Goal: Transaction & Acquisition: Download file/media

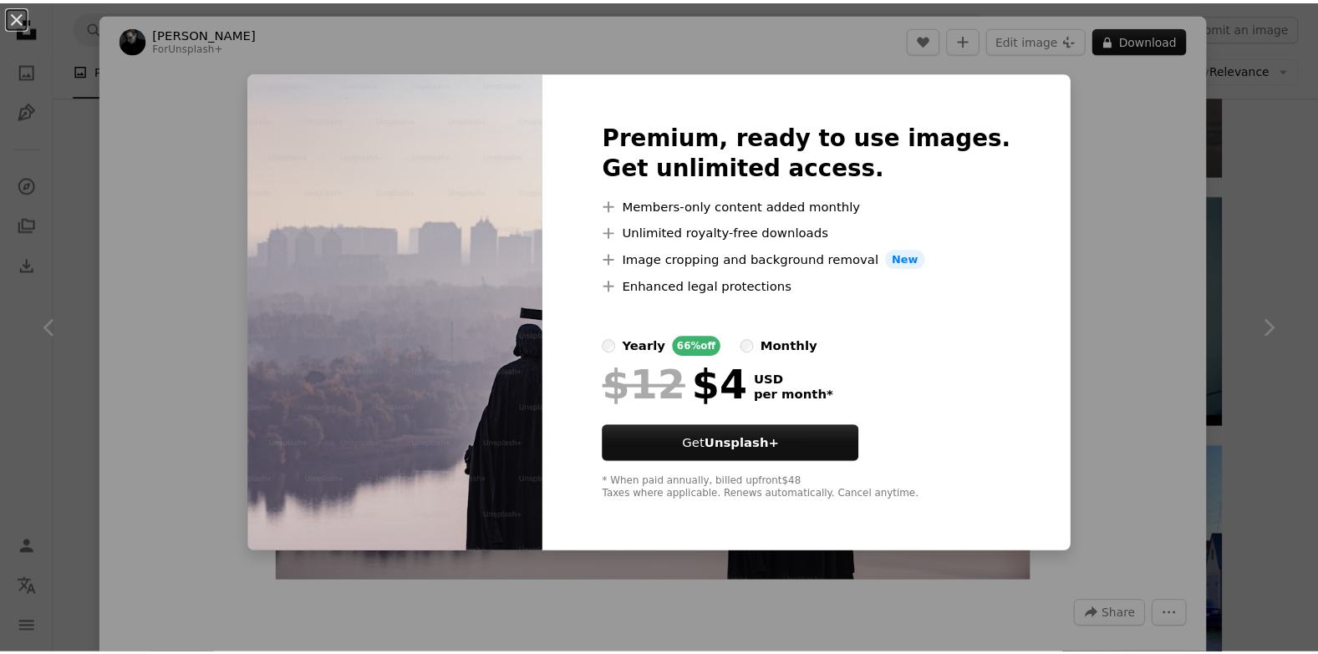
scroll to position [15038, 0]
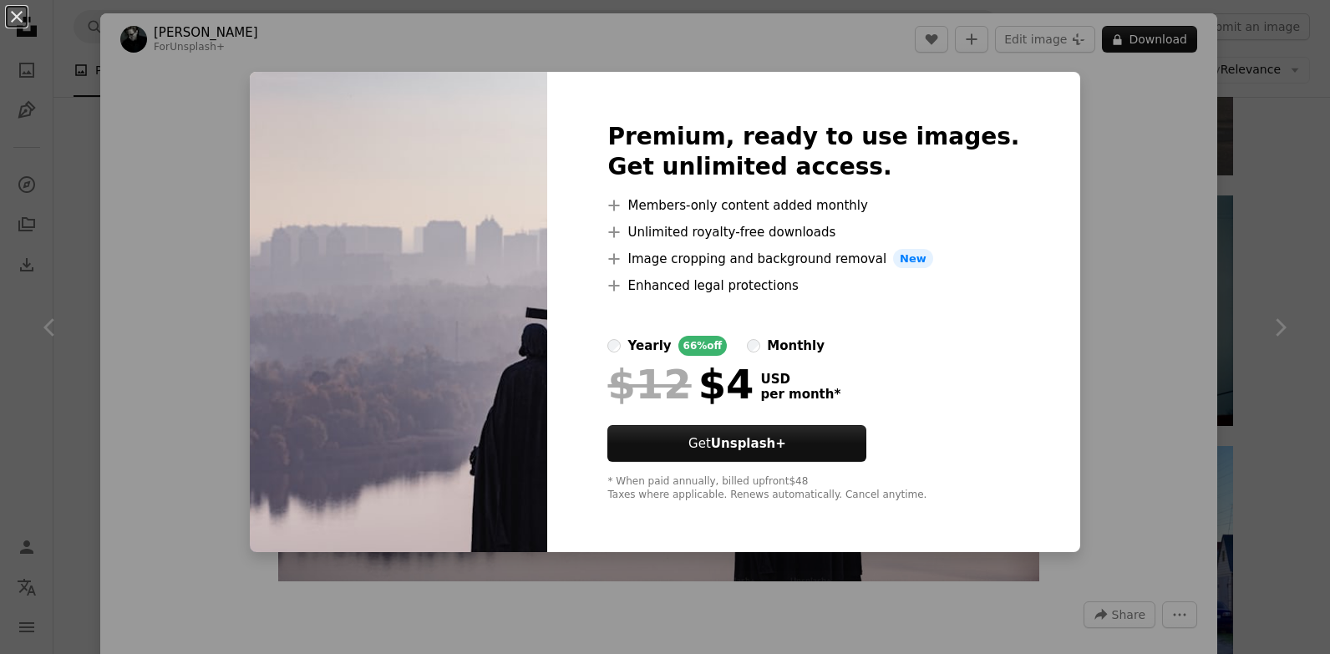
click at [1265, 273] on div "An X shape Premium, ready to use images. Get unlimited access. A plus sign Memb…" at bounding box center [665, 327] width 1330 height 654
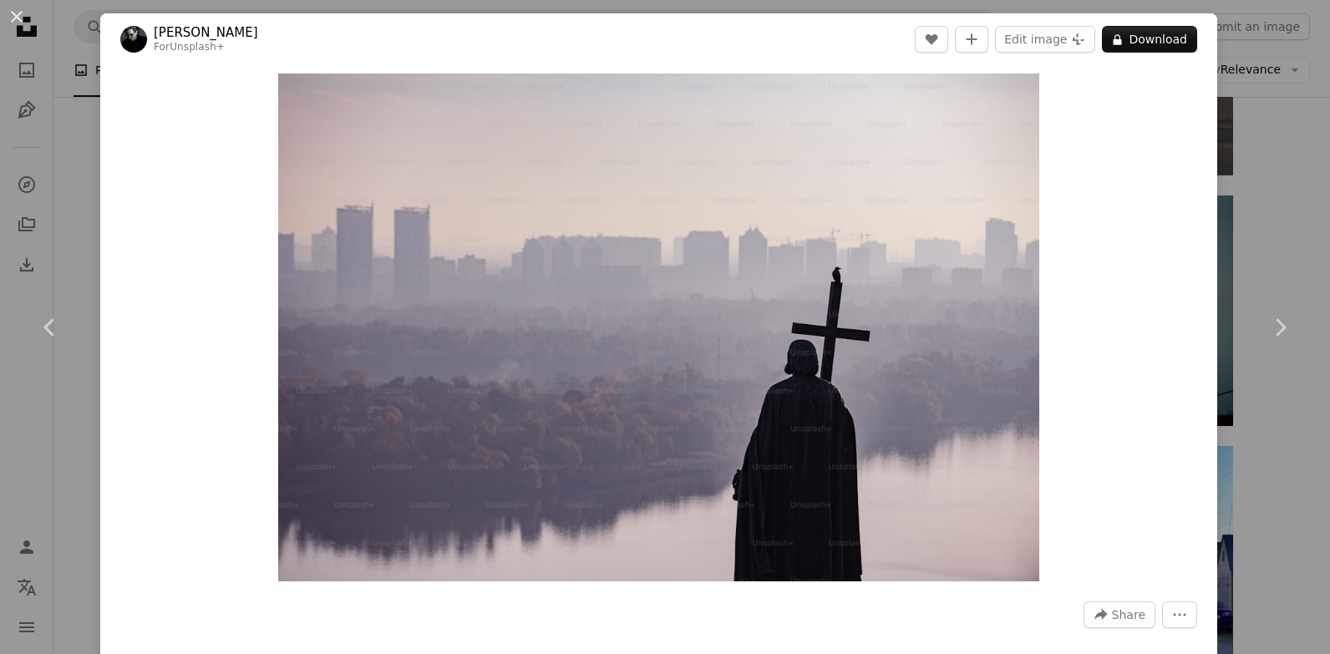
click at [1252, 143] on div "An X shape Chevron left Chevron right [PERSON_NAME] For Unsplash+ A heart A plu…" at bounding box center [665, 327] width 1330 height 654
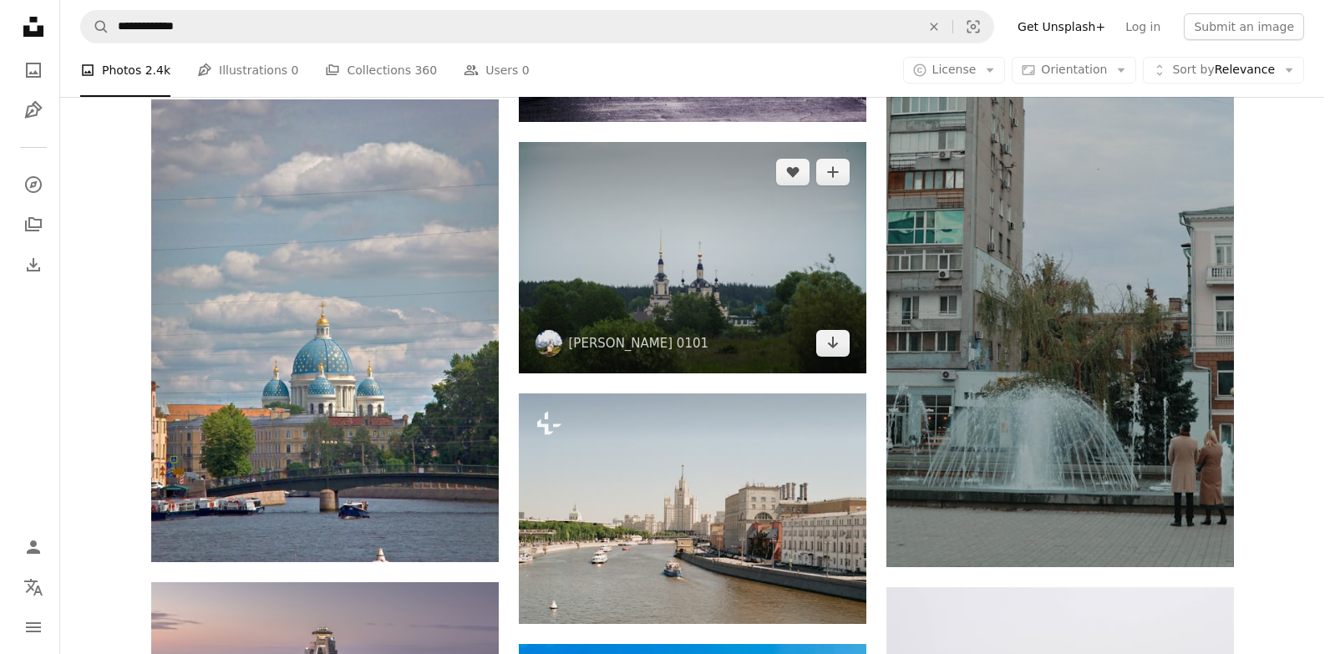
scroll to position [17378, 0]
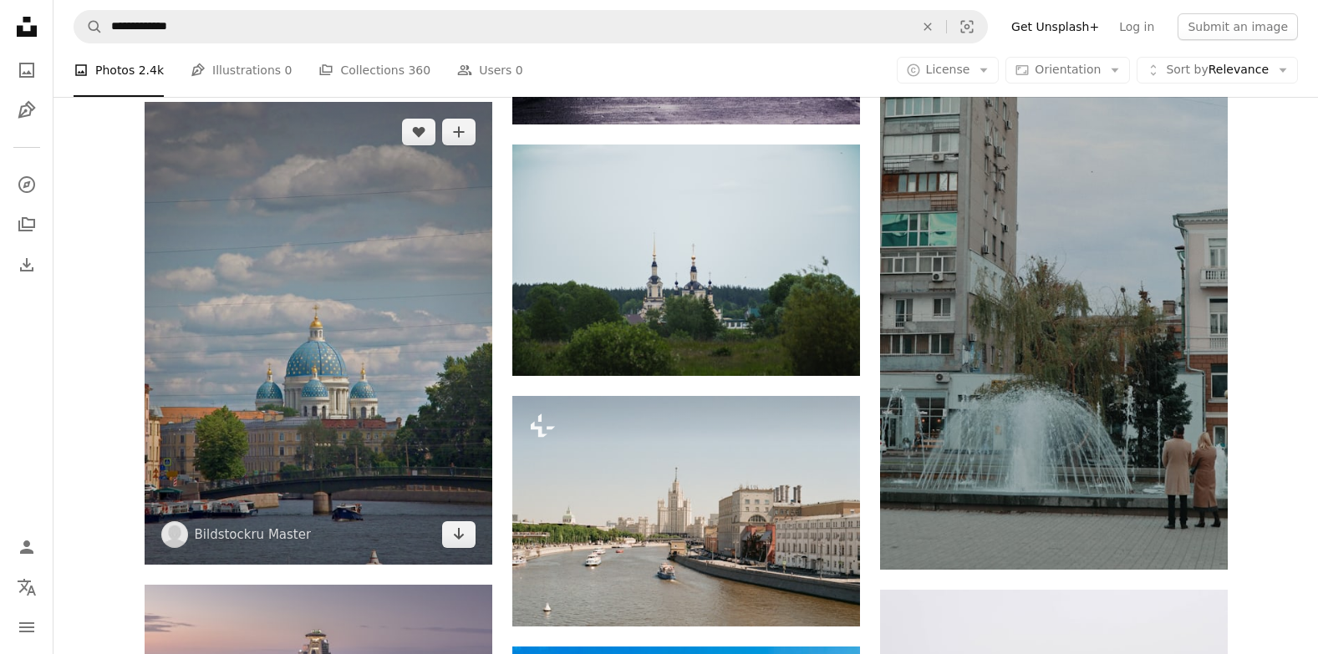
click at [330, 371] on img at bounding box center [319, 333] width 348 height 463
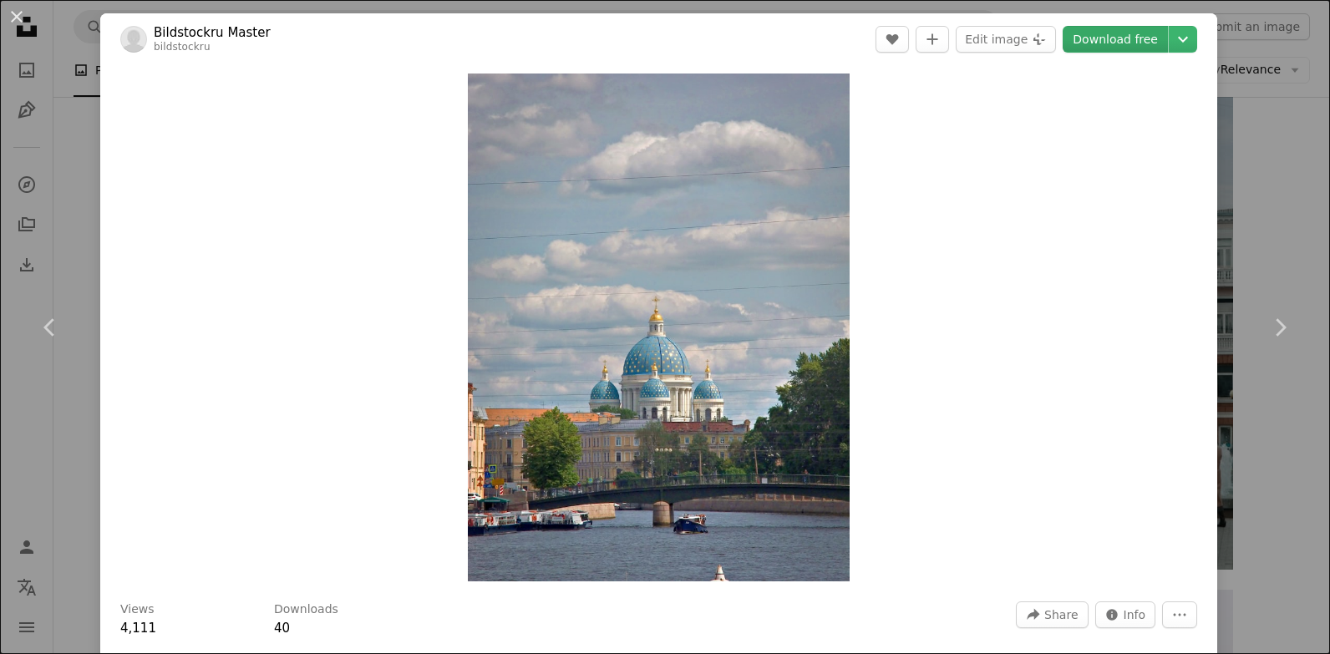
click at [1120, 41] on link "Download free" at bounding box center [1115, 39] width 105 height 27
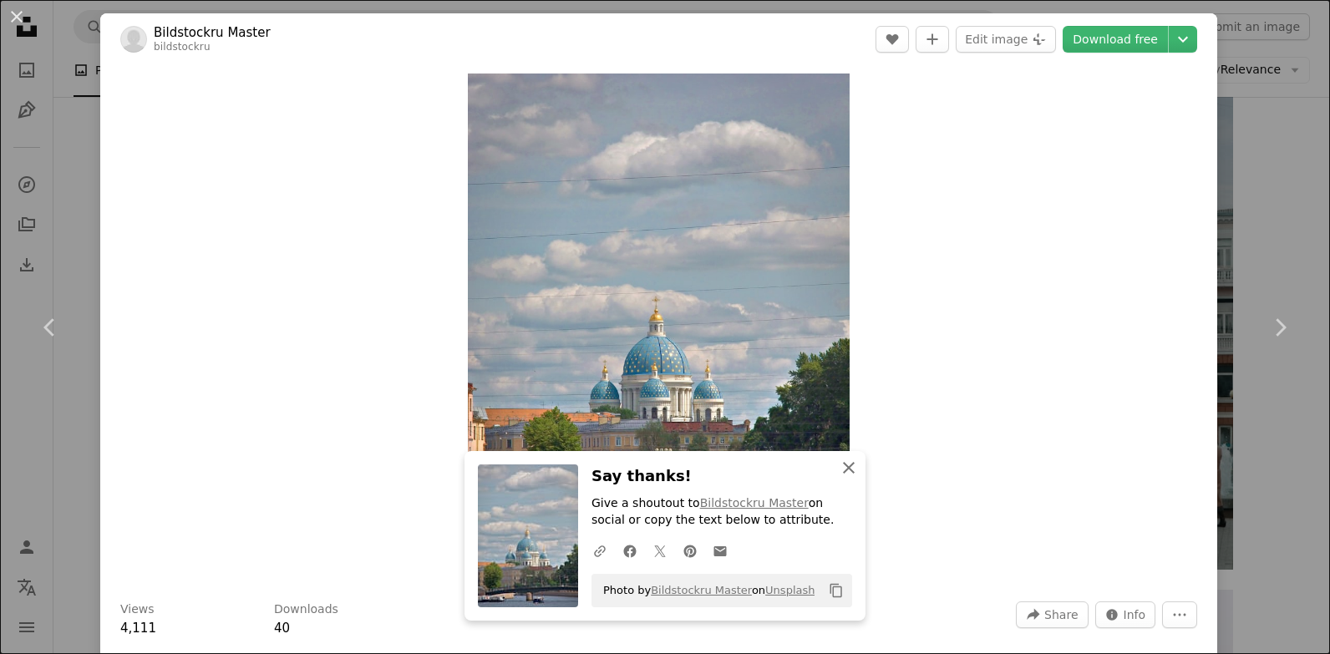
click at [843, 461] on icon "An X shape" at bounding box center [849, 468] width 20 height 20
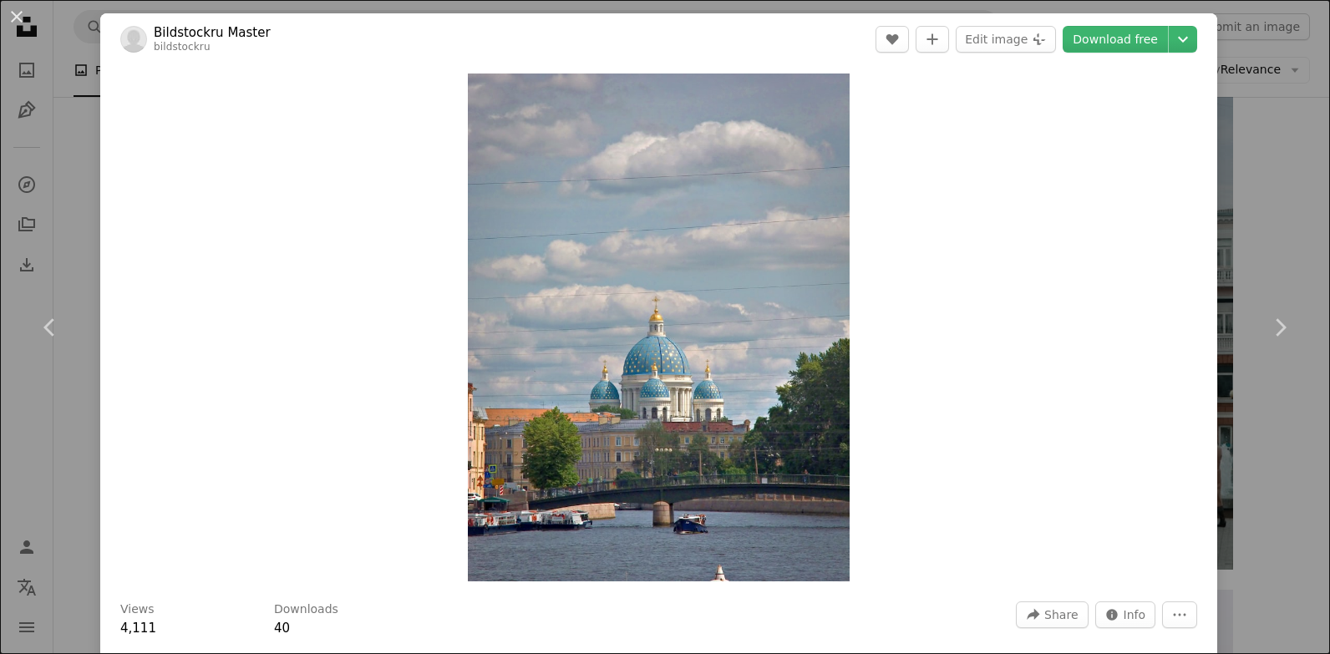
click at [1247, 233] on div "An X shape Chevron left Chevron right Bildstockru Master bildstockru A heart A …" at bounding box center [665, 327] width 1330 height 654
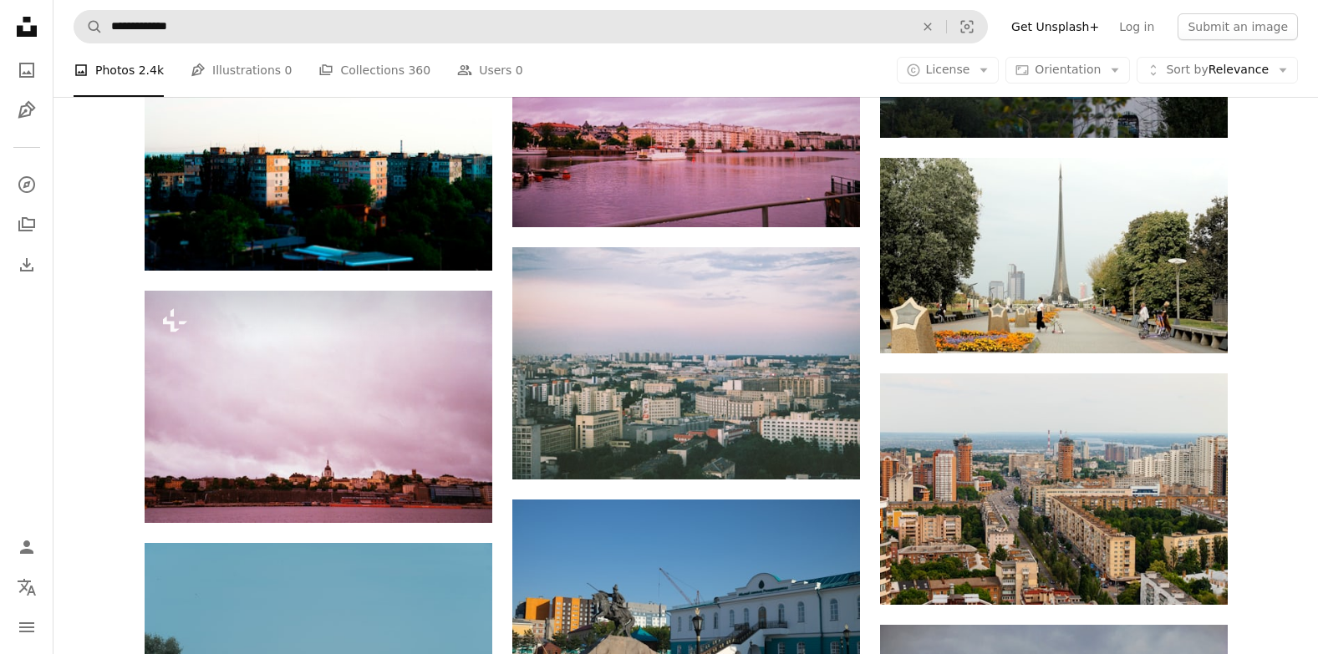
scroll to position [14119, 0]
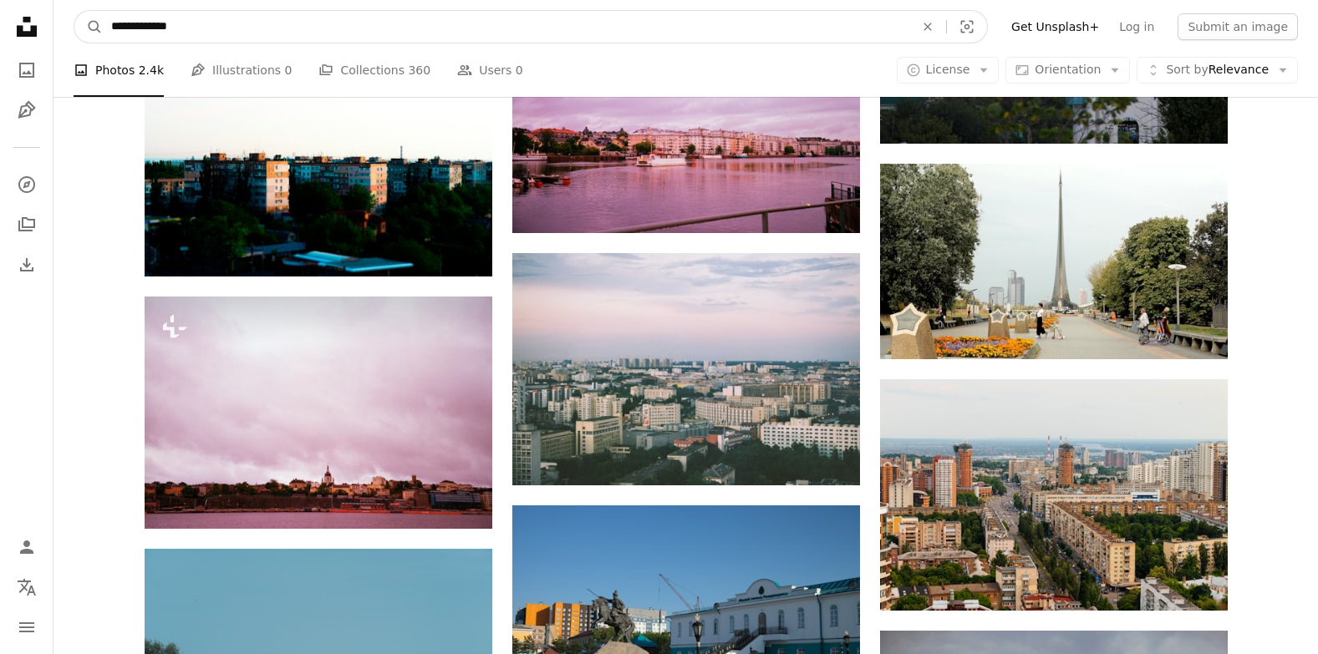
click at [226, 26] on input "**********" at bounding box center [506, 27] width 806 height 32
type input "**********"
click at [74, 11] on button "A magnifying glass" at bounding box center [88, 27] width 28 height 32
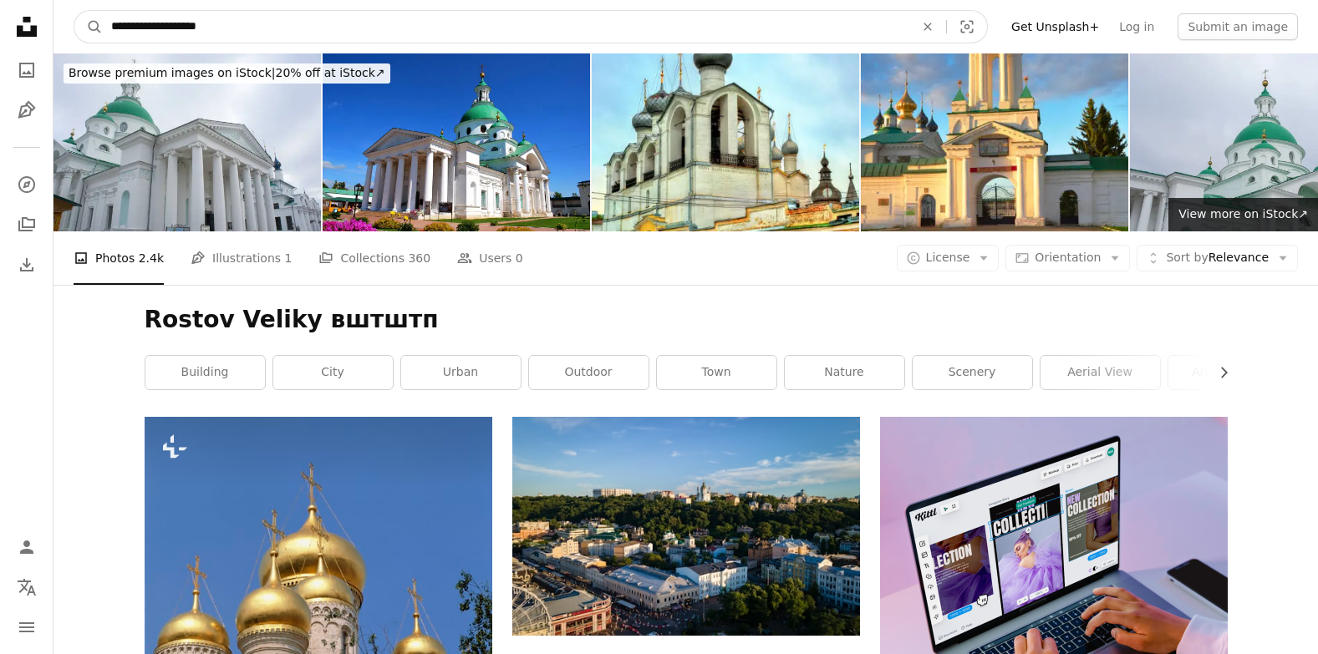
drag, startPoint x: 225, startPoint y: 26, endPoint x: 181, endPoint y: 28, distance: 43.5
click at [181, 28] on input "**********" at bounding box center [506, 27] width 806 height 32
type input "**********"
click button "A magnifying glass" at bounding box center [88, 27] width 28 height 32
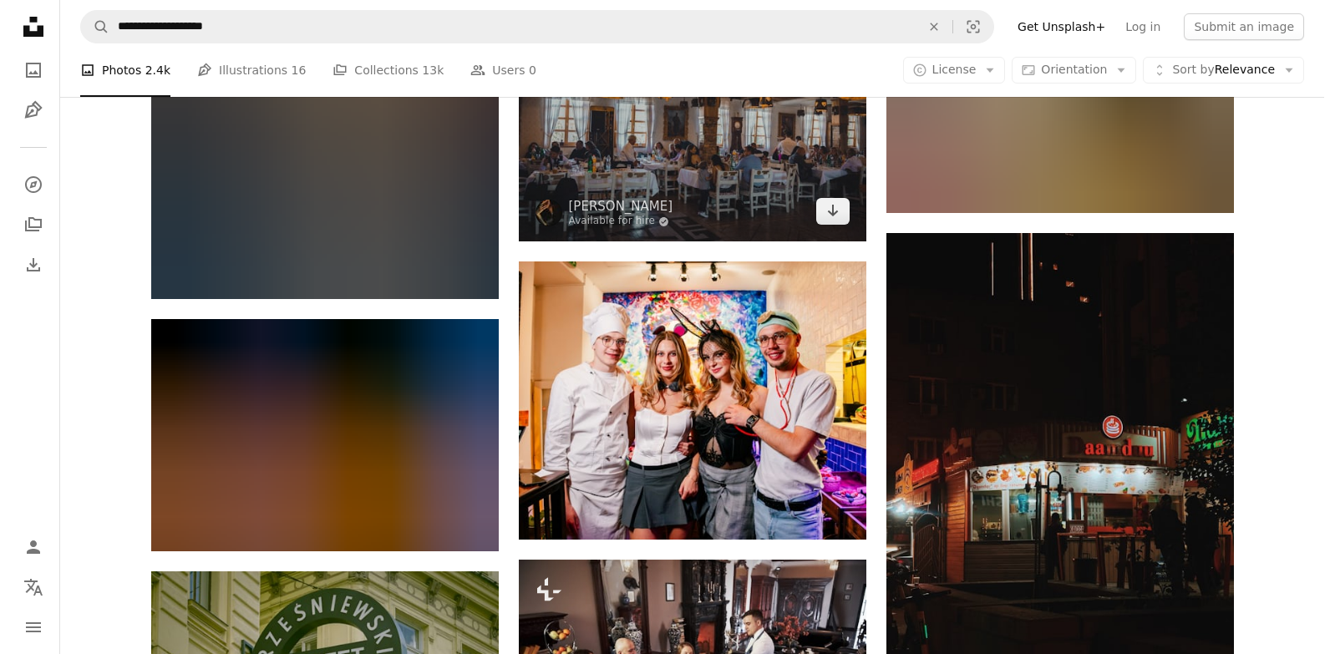
scroll to position [919, 0]
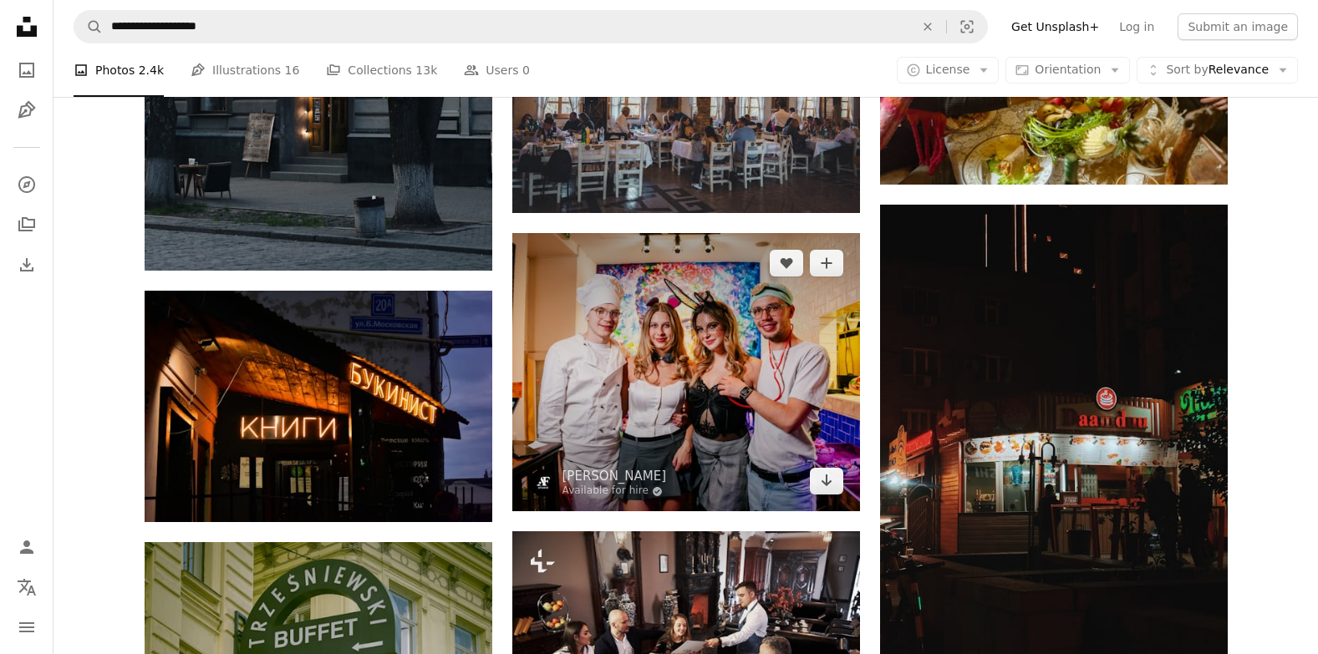
click at [760, 343] on img at bounding box center [686, 372] width 348 height 278
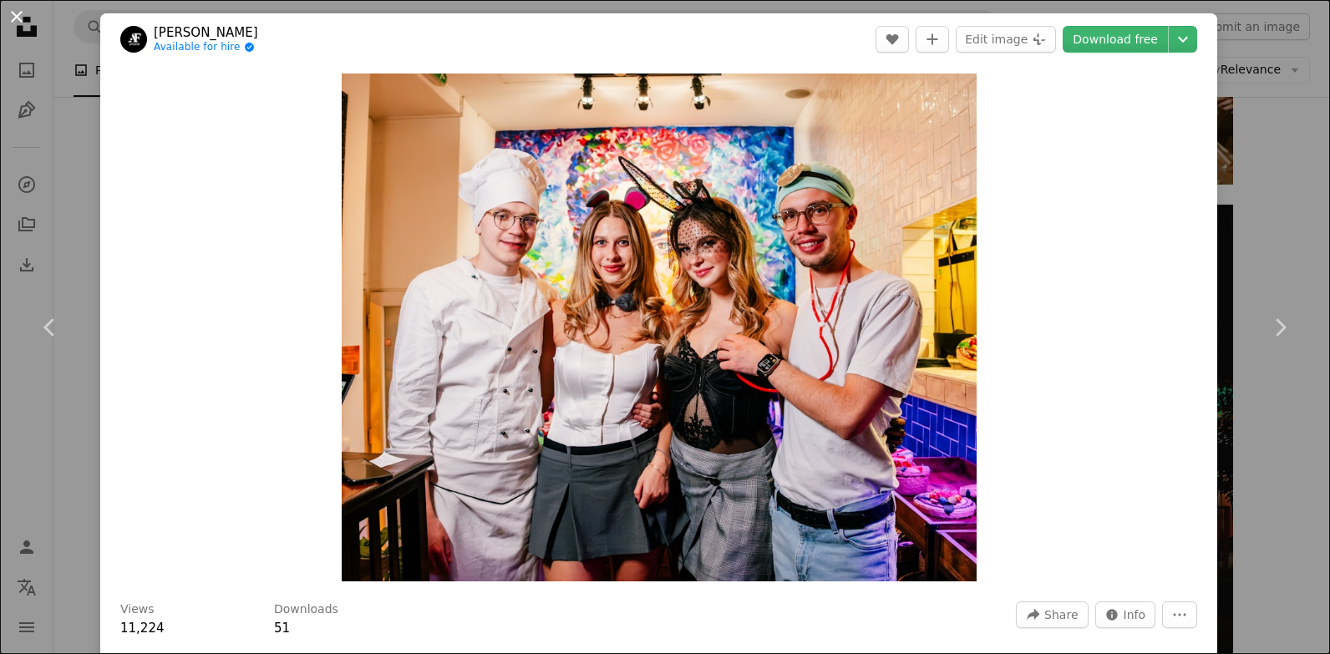
click at [10, 10] on button "An X shape" at bounding box center [17, 17] width 20 height 20
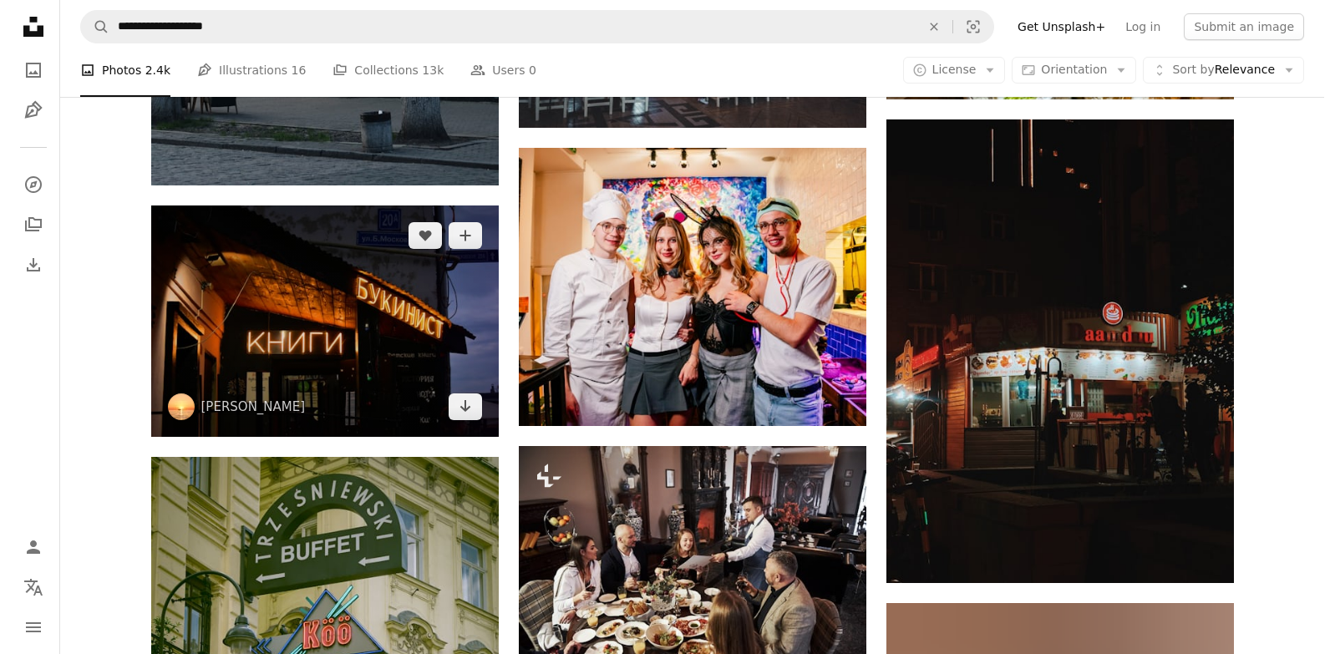
scroll to position [1003, 0]
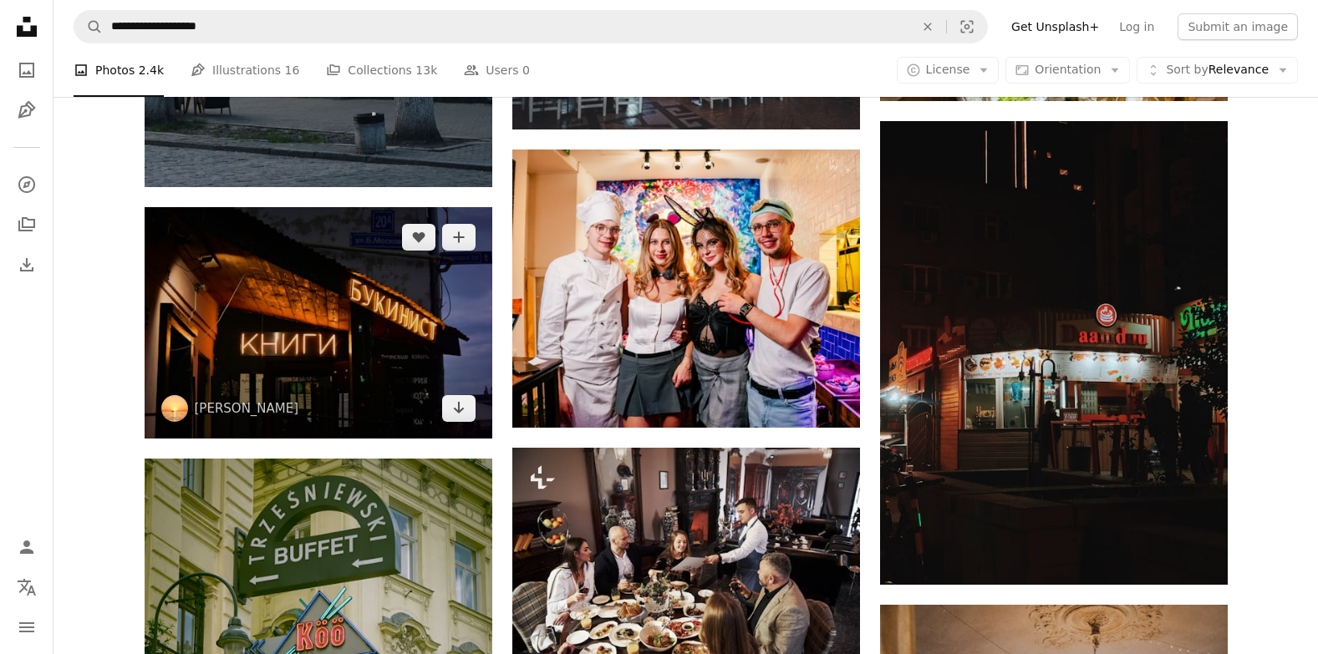
click at [373, 327] on img at bounding box center [319, 322] width 348 height 231
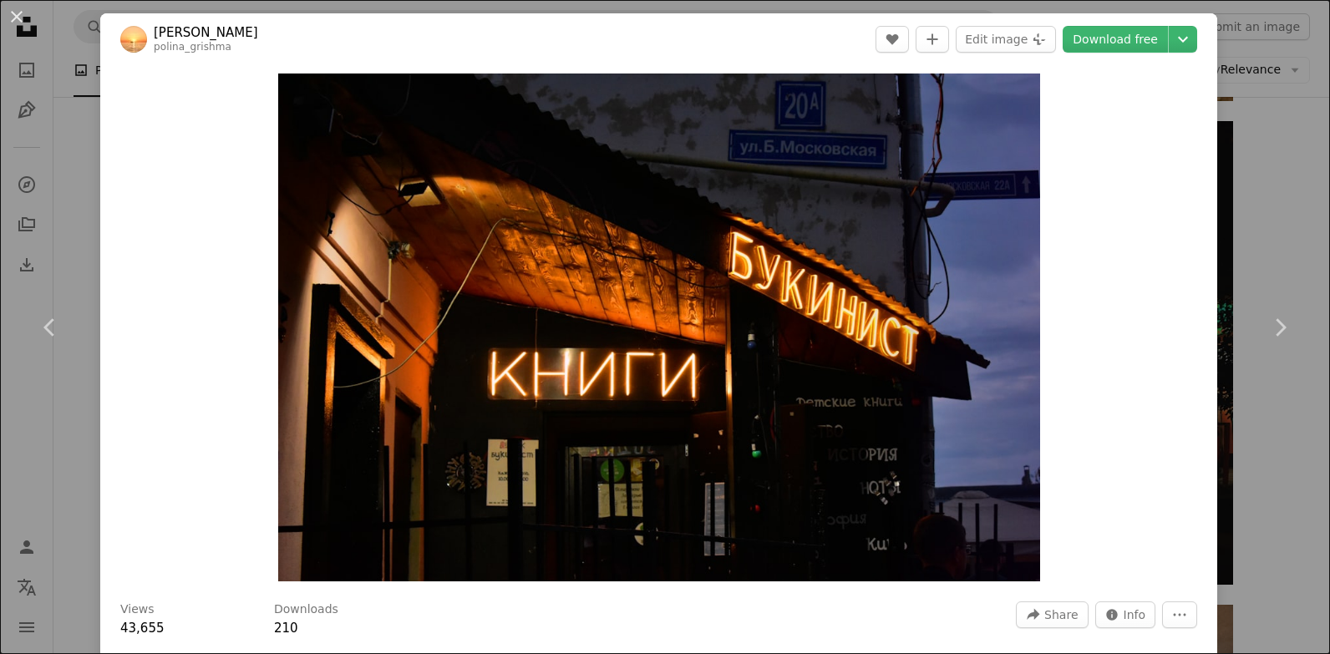
click at [1242, 150] on div "An X shape Chevron left Chevron right [PERSON_NAME] polina_grishma A heart A pl…" at bounding box center [665, 327] width 1330 height 654
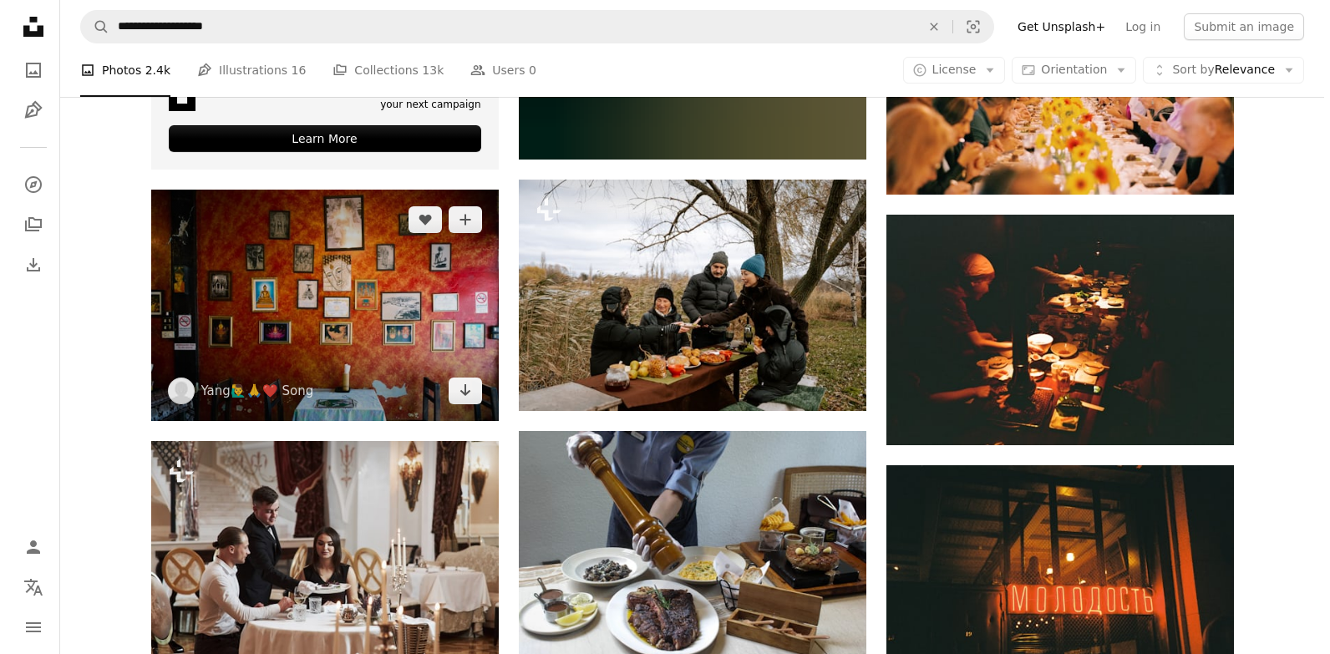
scroll to position [3258, 0]
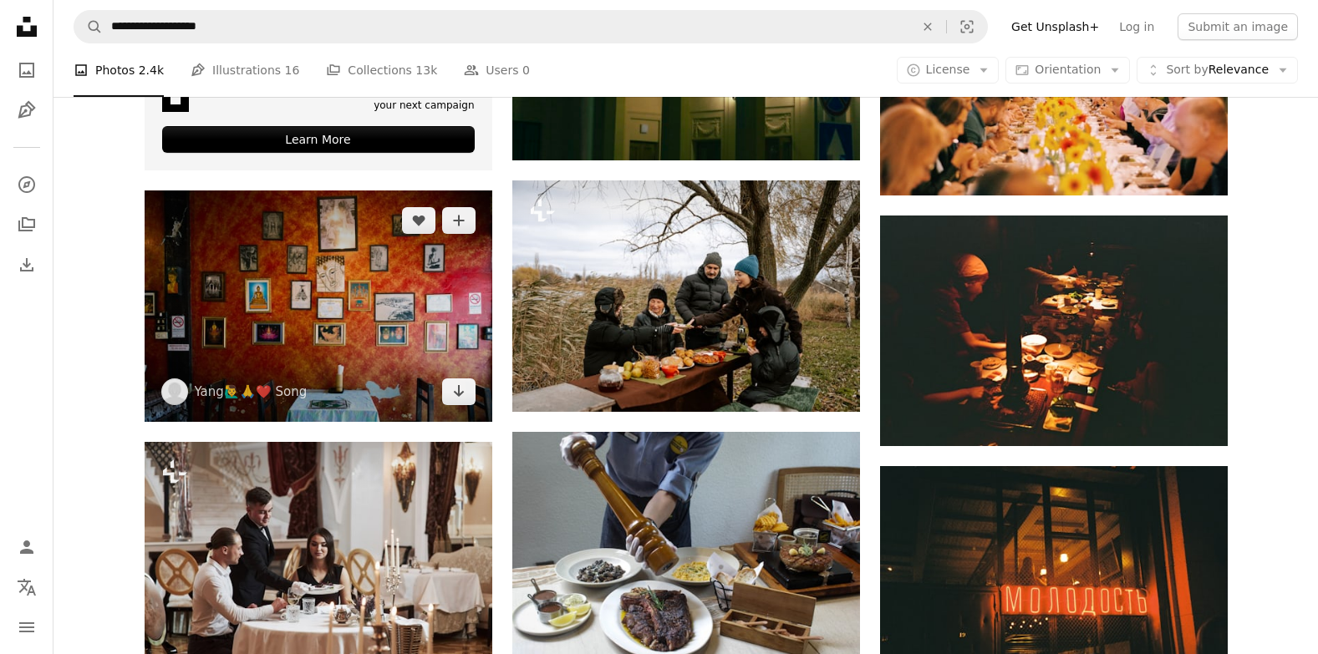
click at [358, 312] on img at bounding box center [319, 305] width 348 height 231
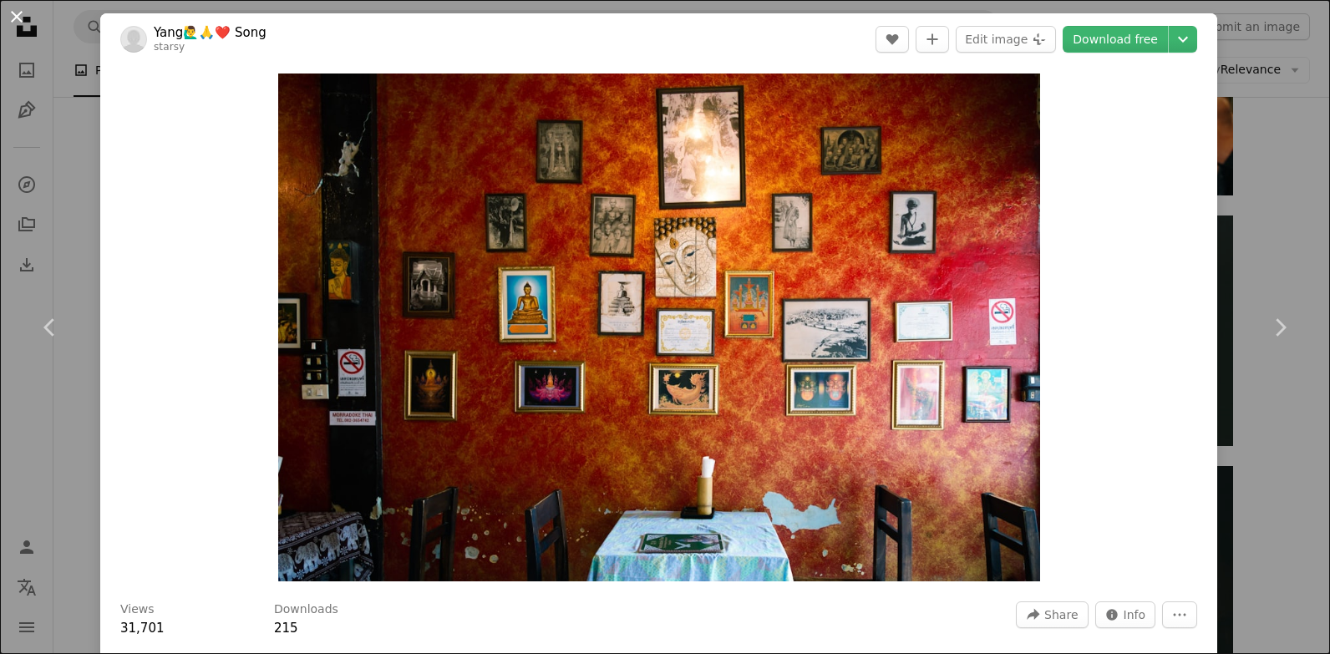
click at [18, 13] on button "An X shape" at bounding box center [17, 17] width 20 height 20
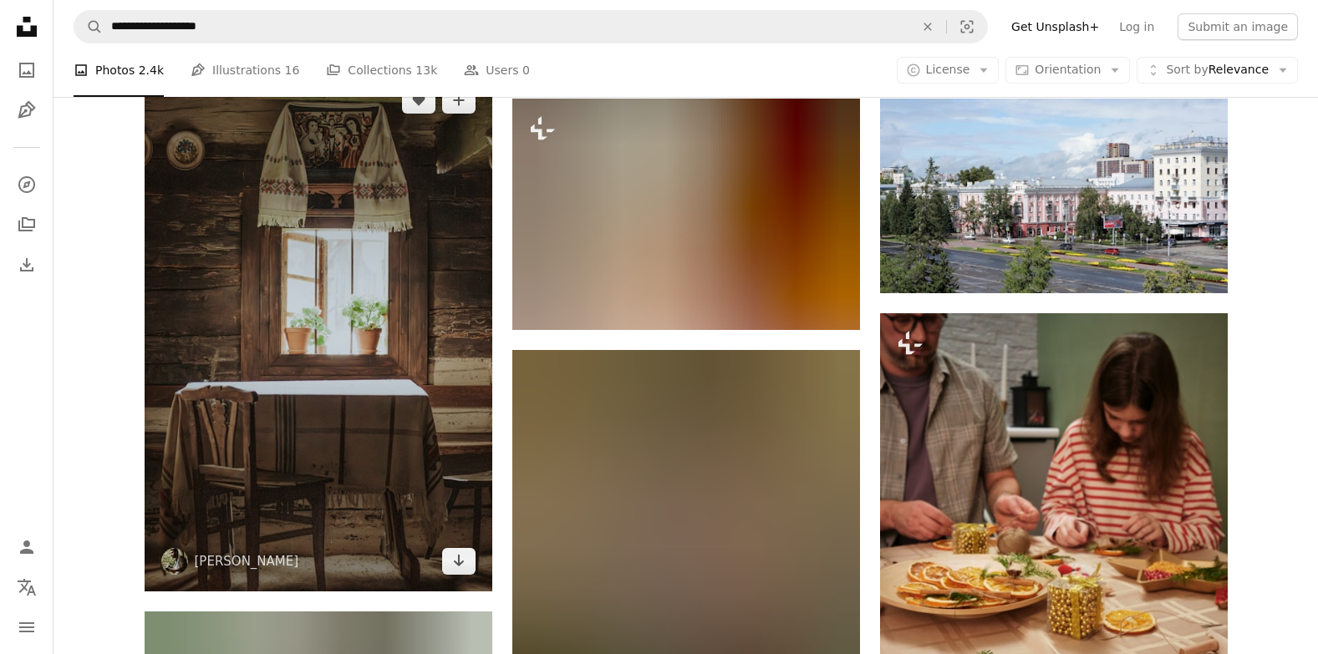
scroll to position [17461, 0]
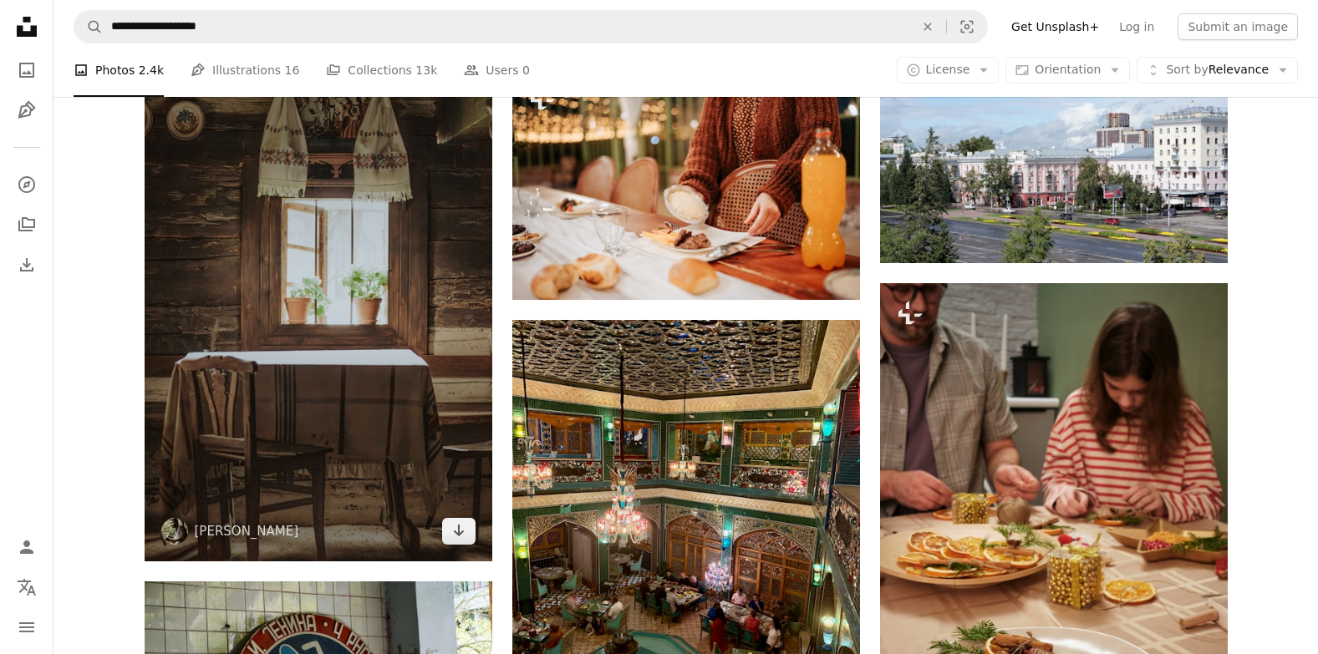
click at [455, 543] on img at bounding box center [319, 300] width 348 height 521
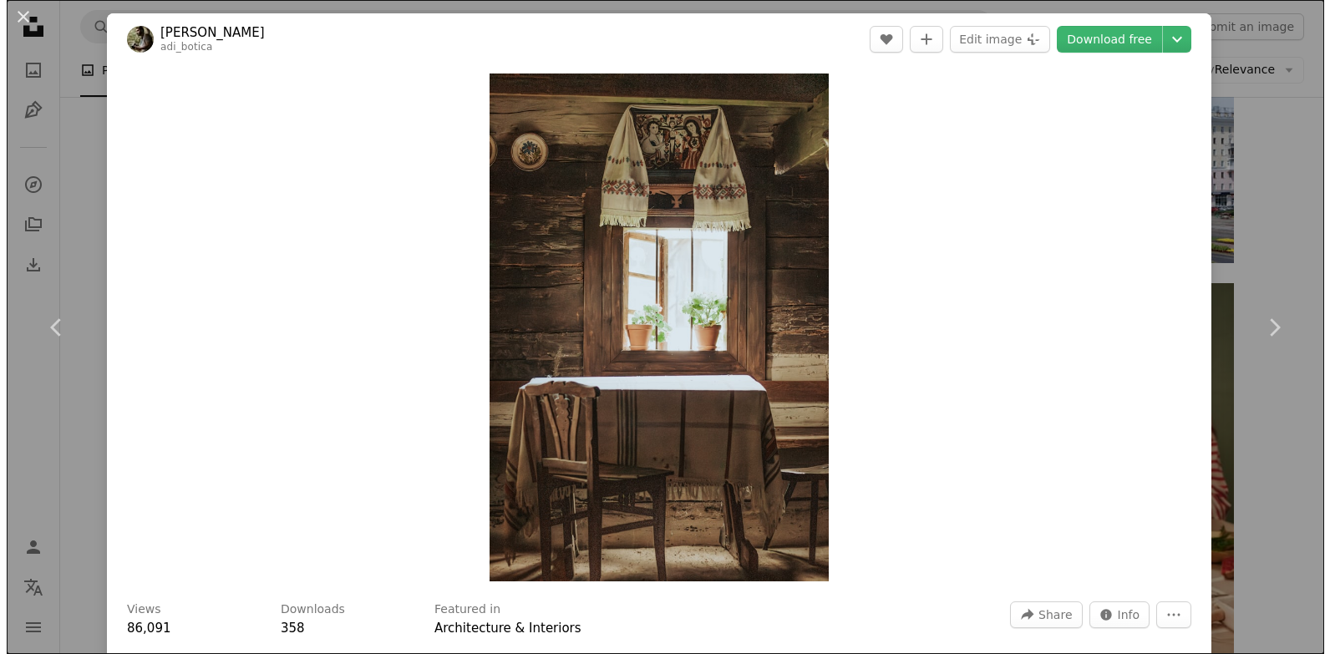
scroll to position [17210, 0]
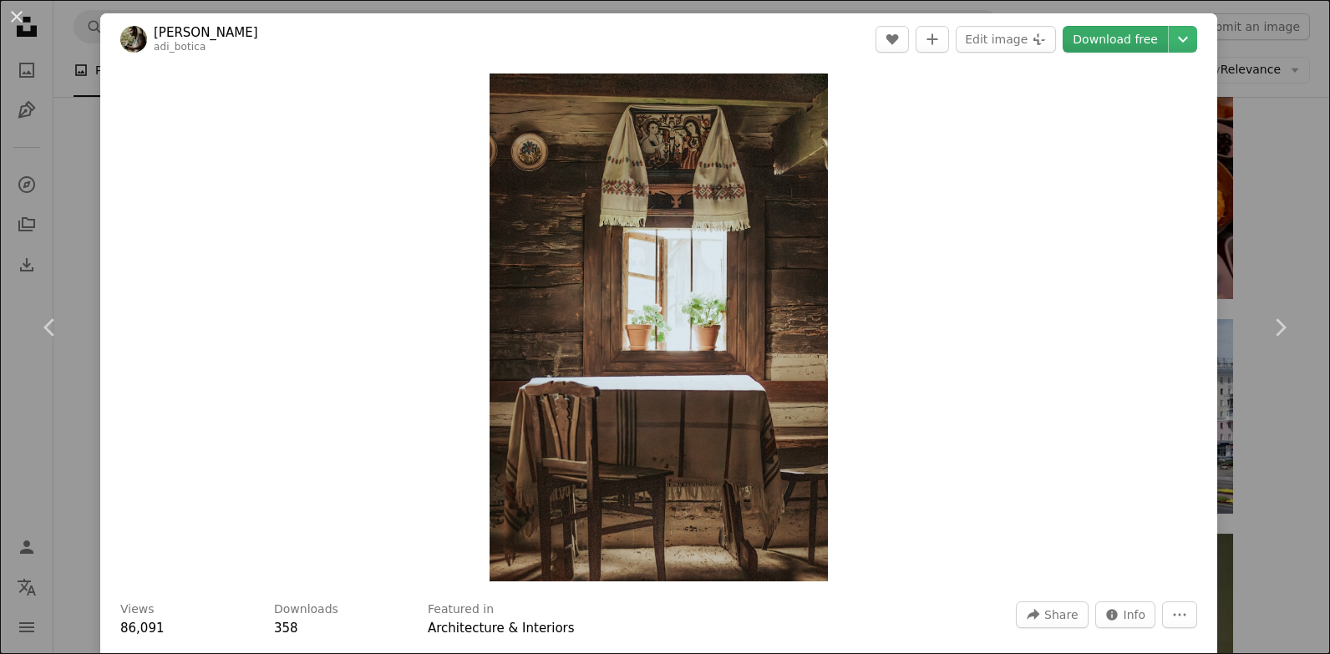
click at [1108, 42] on link "Download free" at bounding box center [1115, 39] width 105 height 27
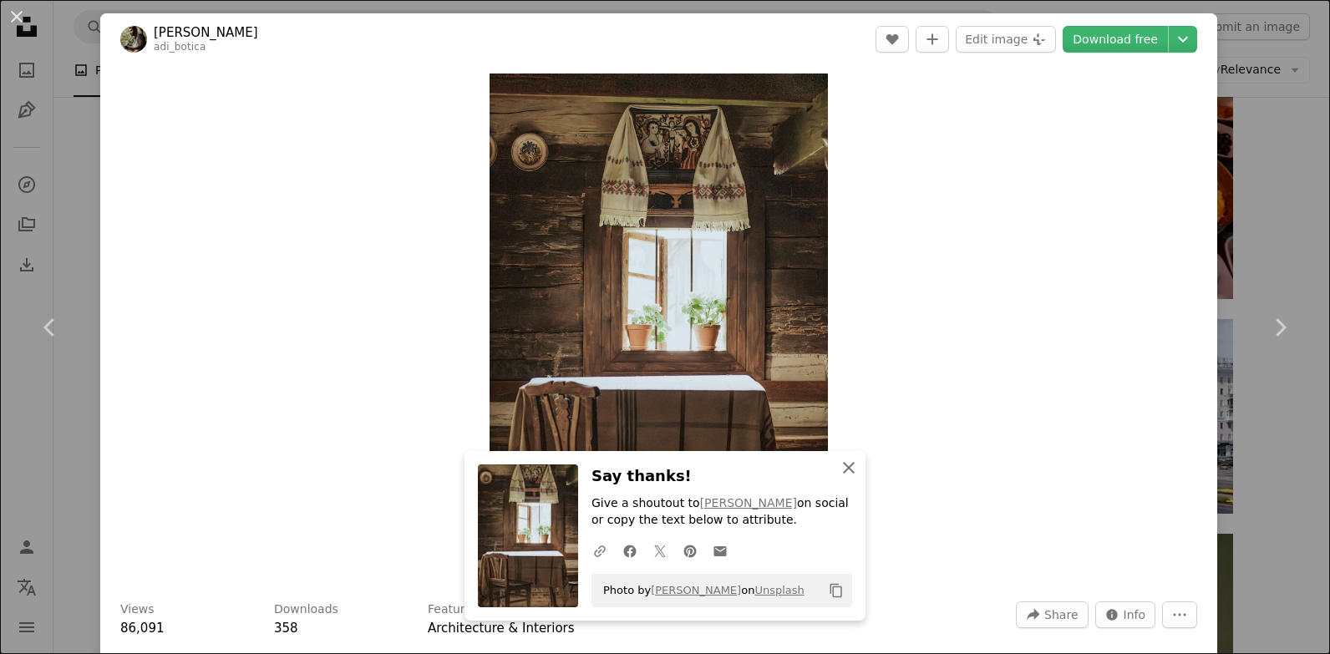
click at [842, 474] on icon "An X shape" at bounding box center [849, 468] width 20 height 20
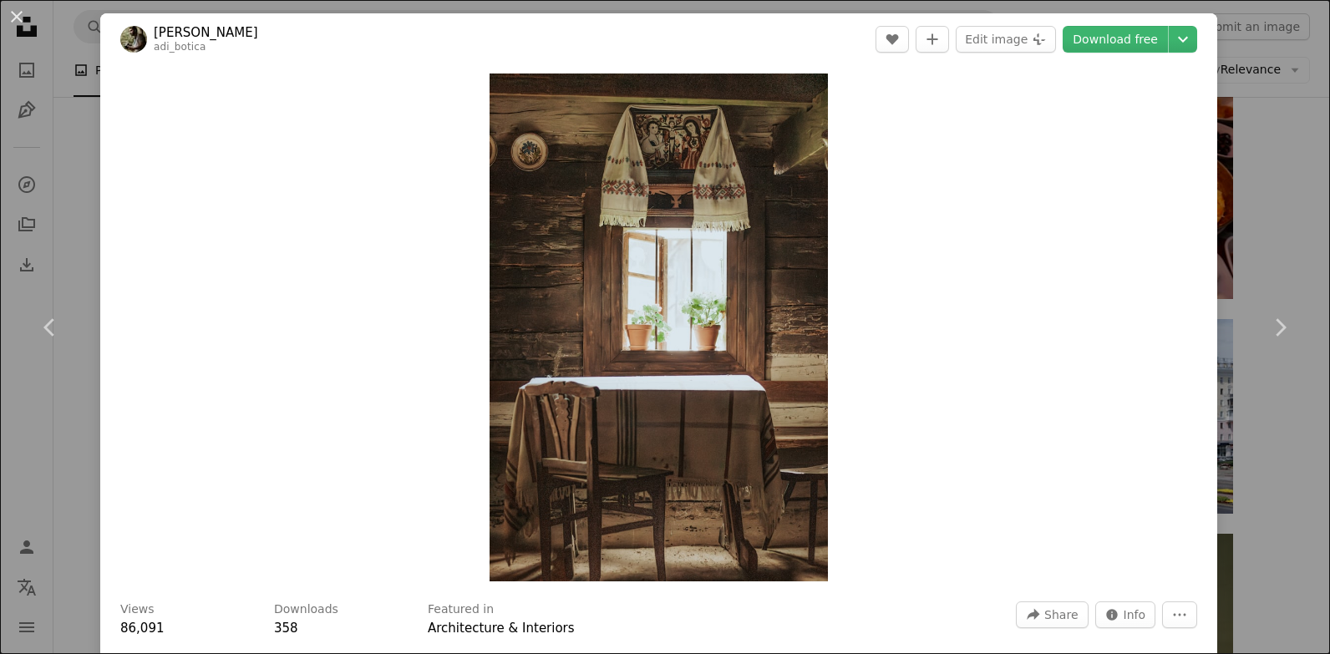
click at [1272, 118] on div "An X shape Chevron left Chevron right [PERSON_NAME] adi_botica A heart A plus s…" at bounding box center [665, 327] width 1330 height 654
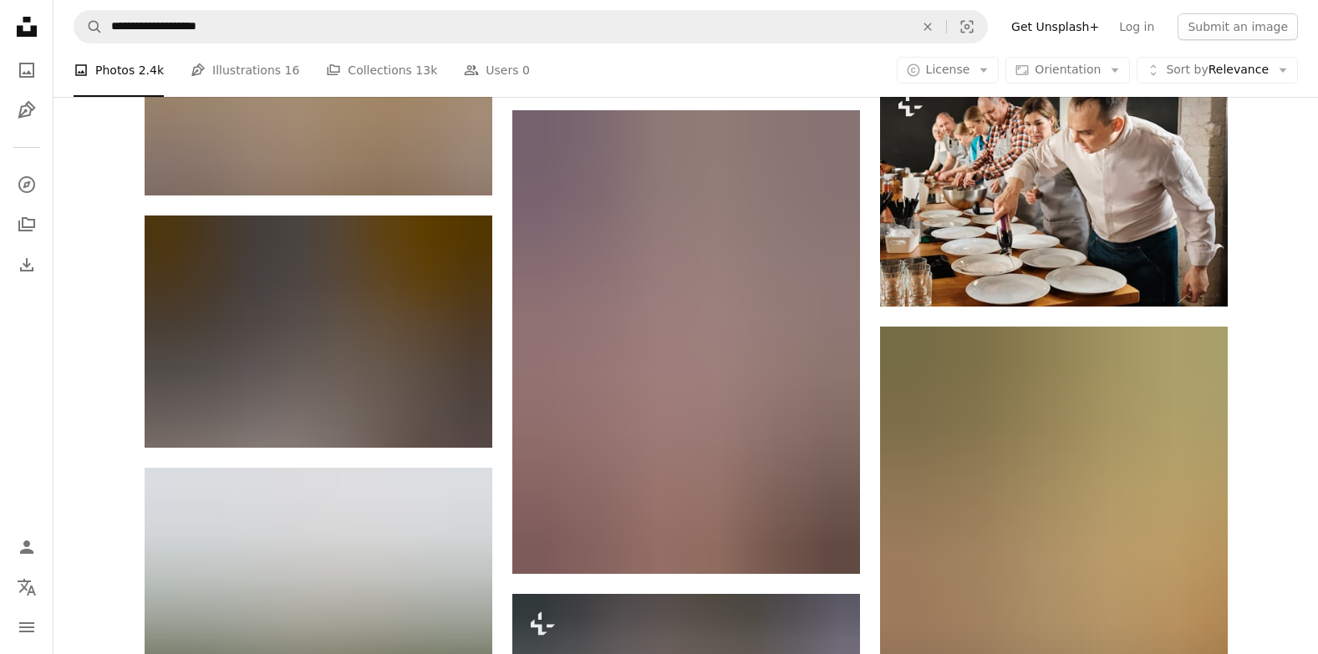
scroll to position [24228, 0]
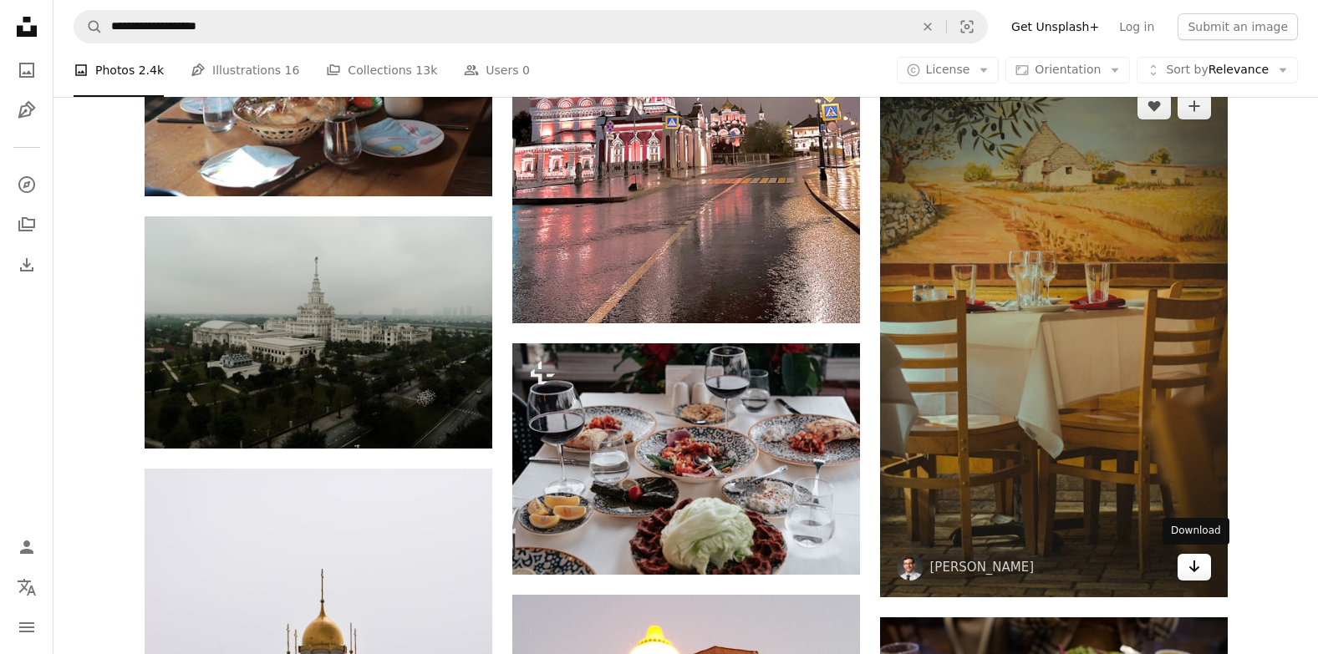
click at [1197, 569] on icon "Arrow pointing down" at bounding box center [1193, 566] width 13 height 20
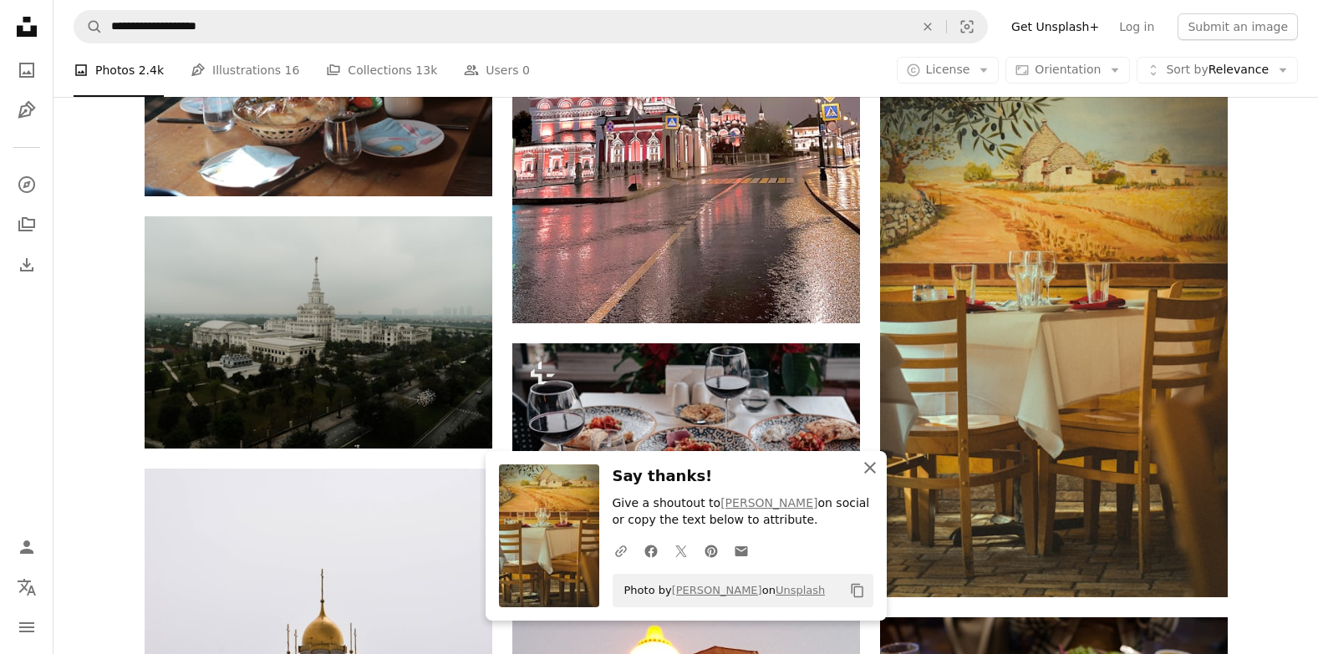
click at [866, 470] on icon "button" at bounding box center [870, 468] width 12 height 12
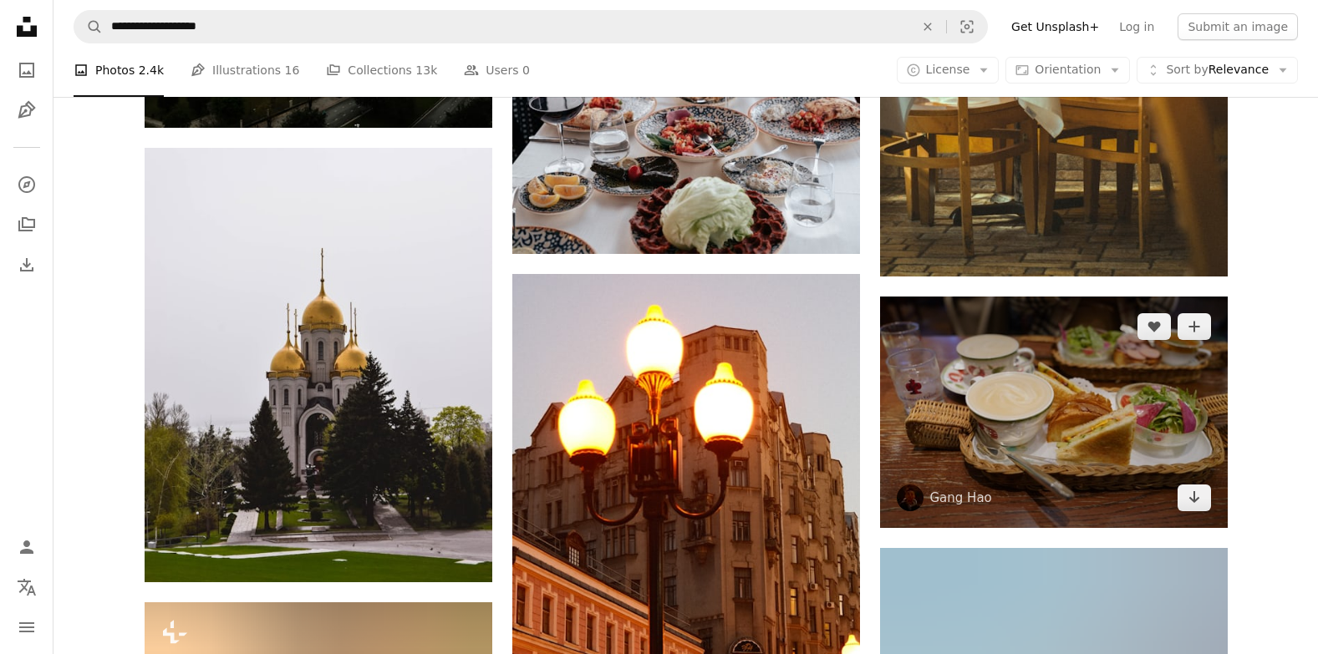
scroll to position [24562, 0]
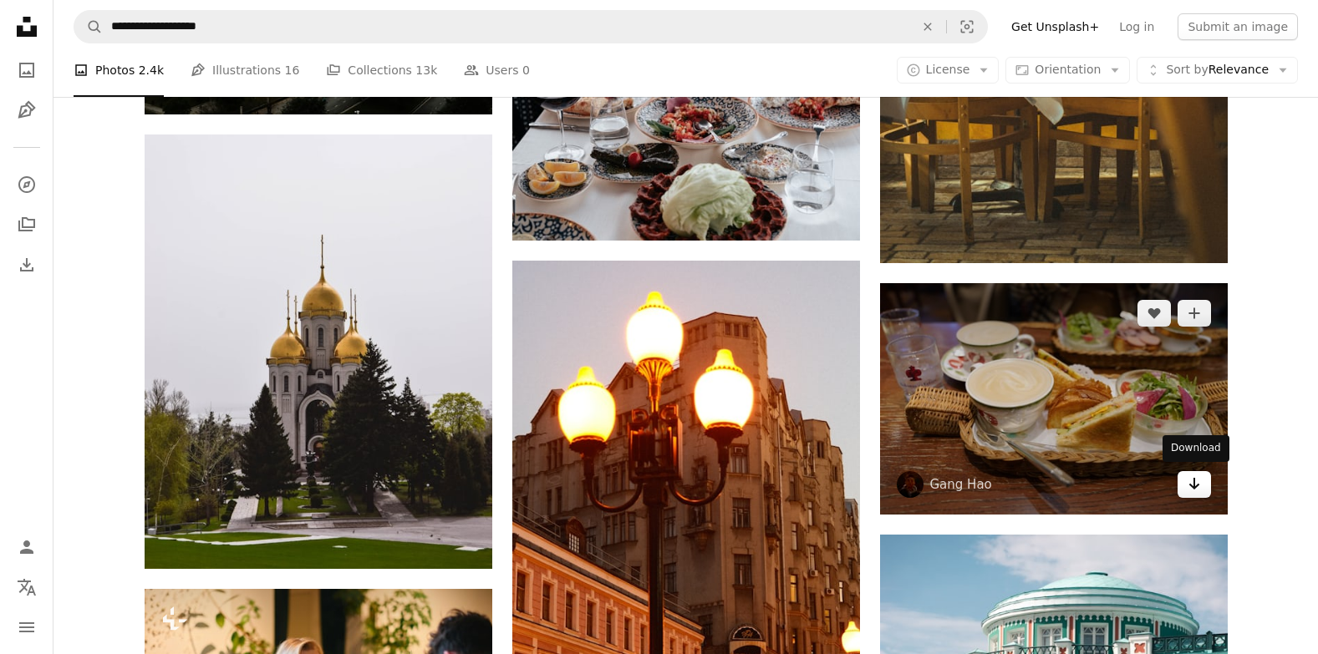
click at [1203, 486] on link "Arrow pointing down" at bounding box center [1193, 484] width 33 height 27
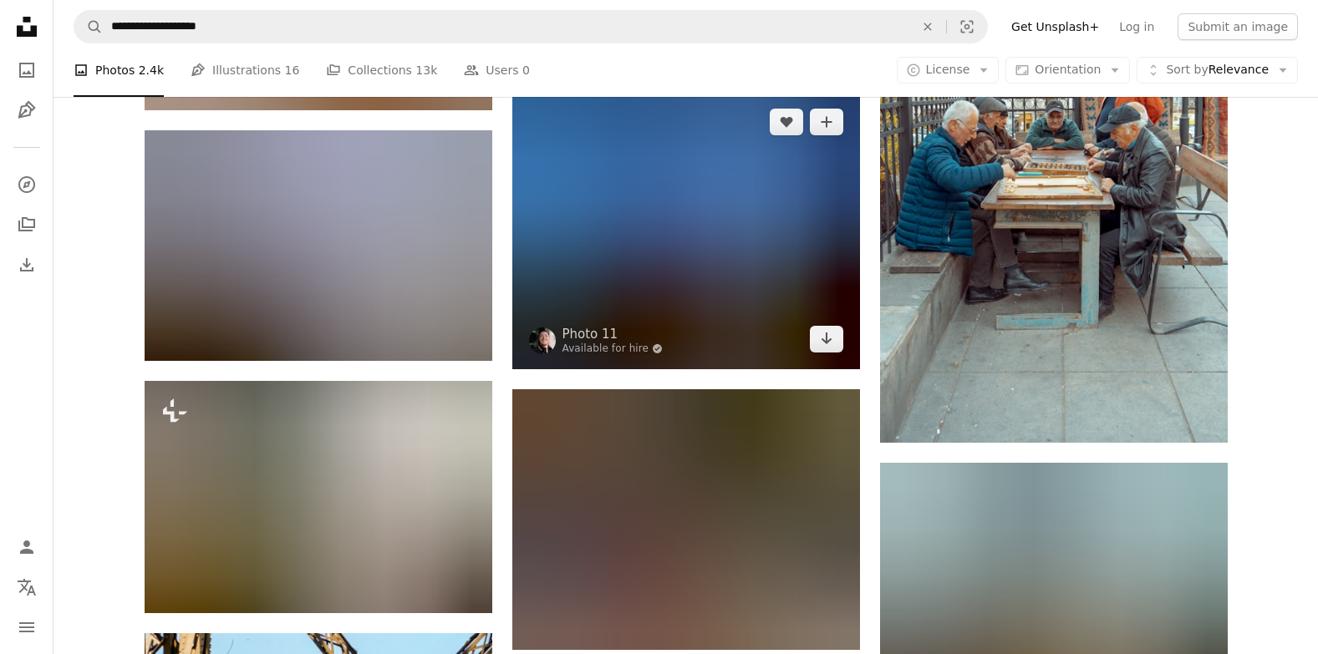
scroll to position [25816, 0]
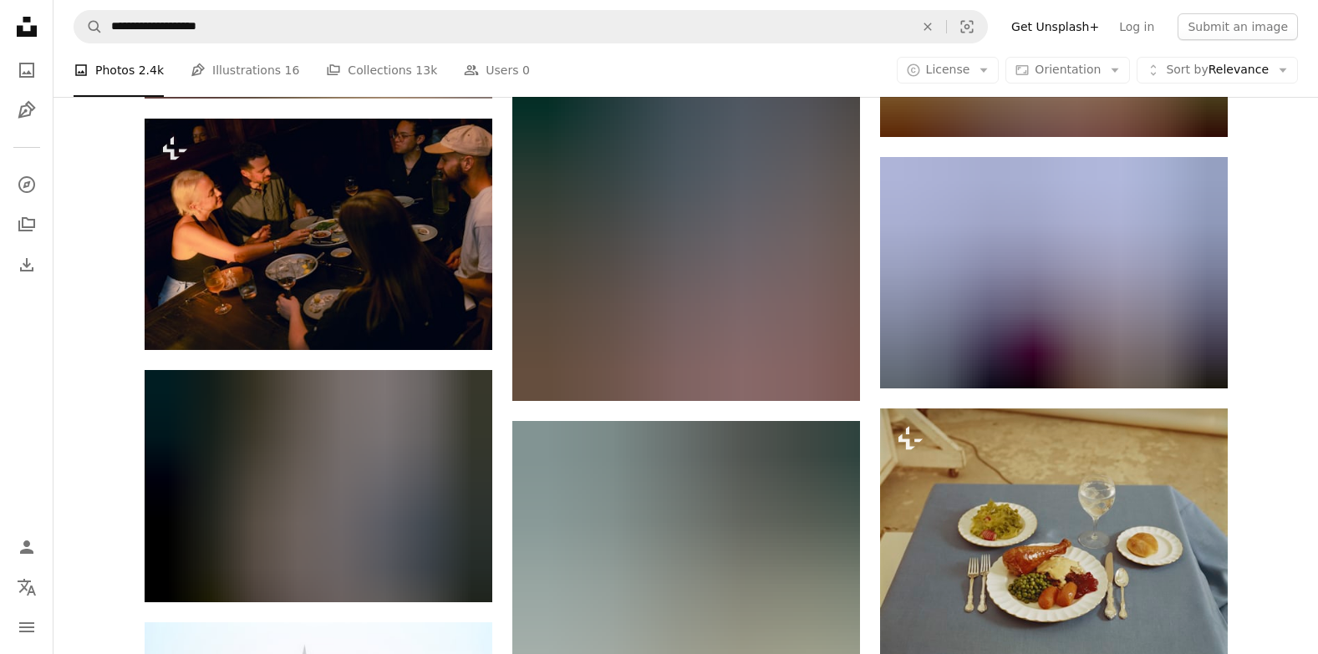
scroll to position [28740, 0]
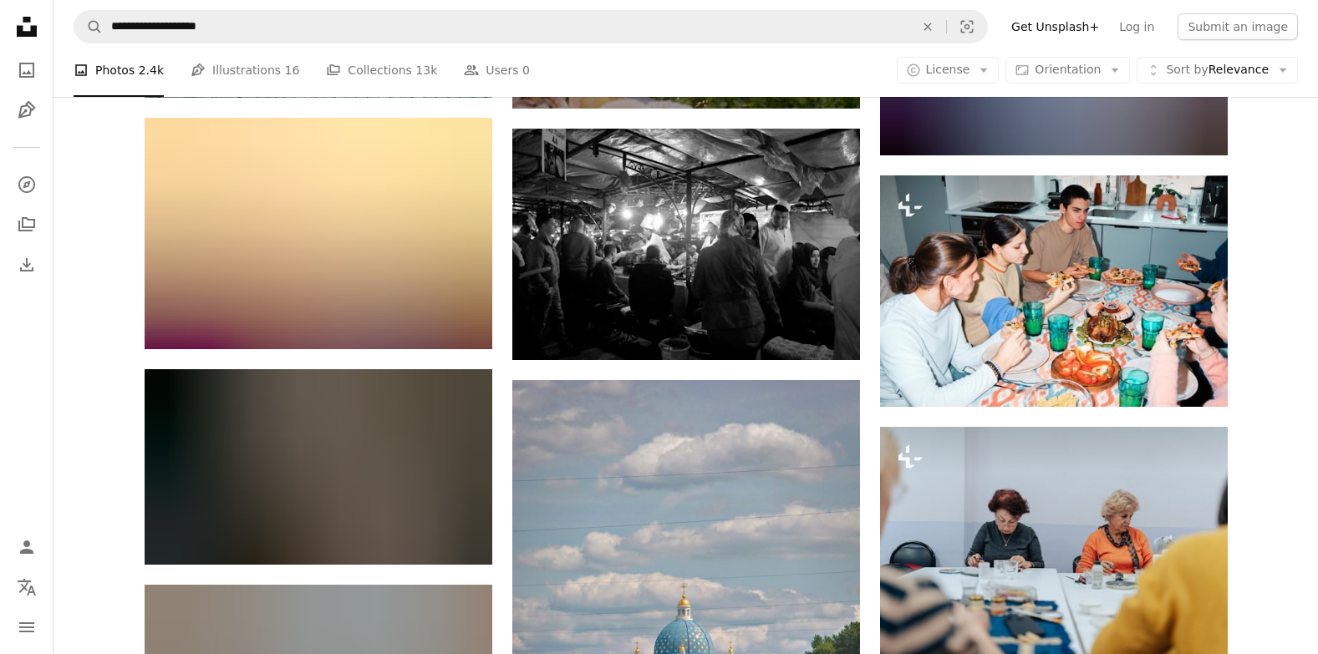
scroll to position [29954, 0]
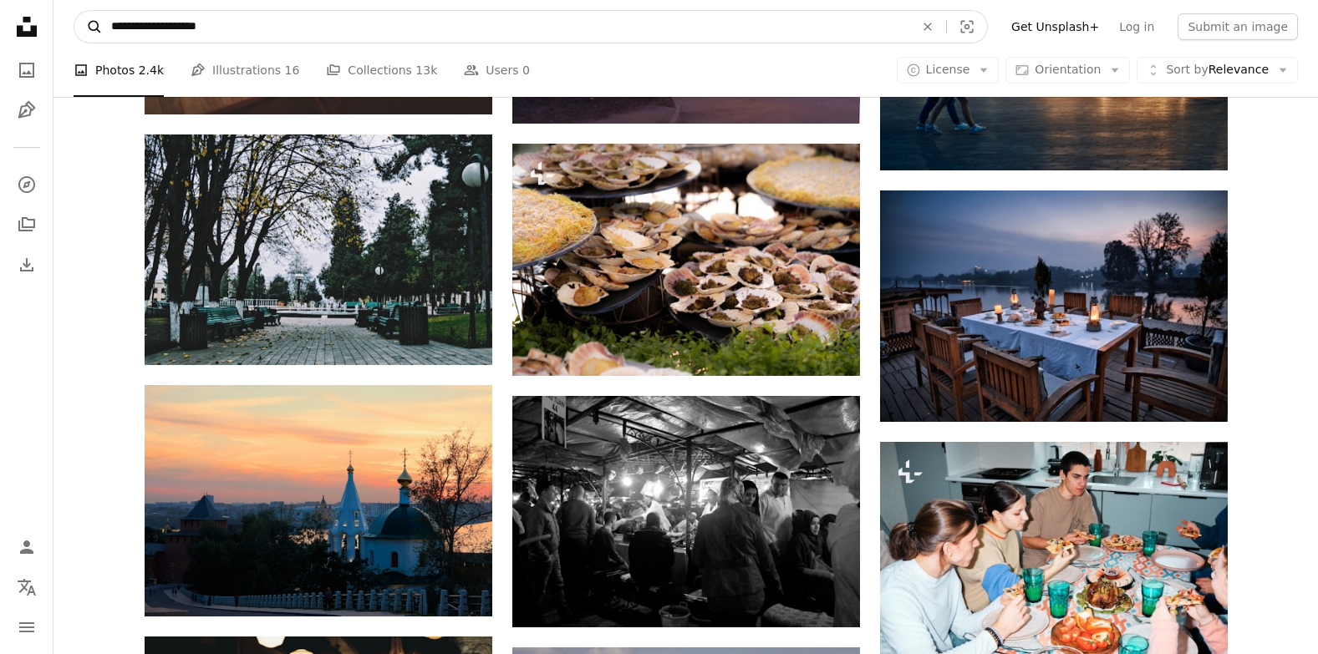
drag, startPoint x: 267, startPoint y: 30, endPoint x: 86, endPoint y: 25, distance: 180.5
click at [86, 25] on form "**********" at bounding box center [531, 26] width 914 height 33
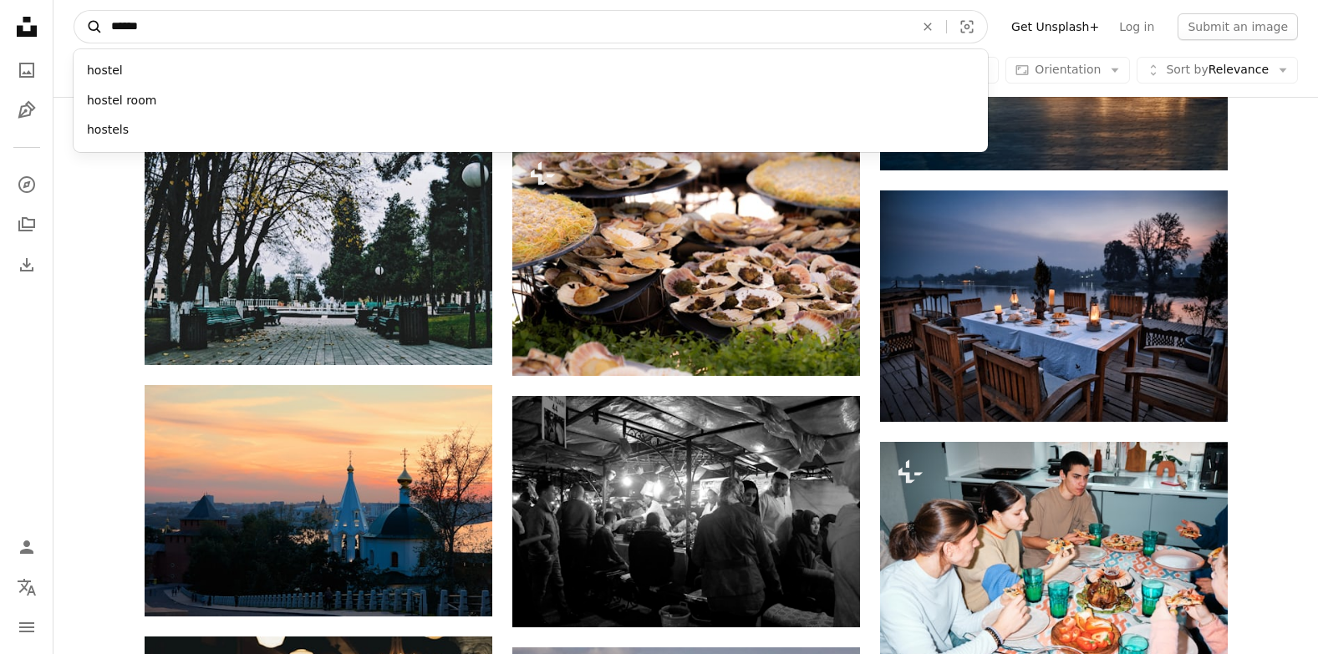
type input "******"
click at [74, 11] on button "A magnifying glass" at bounding box center [88, 27] width 28 height 32
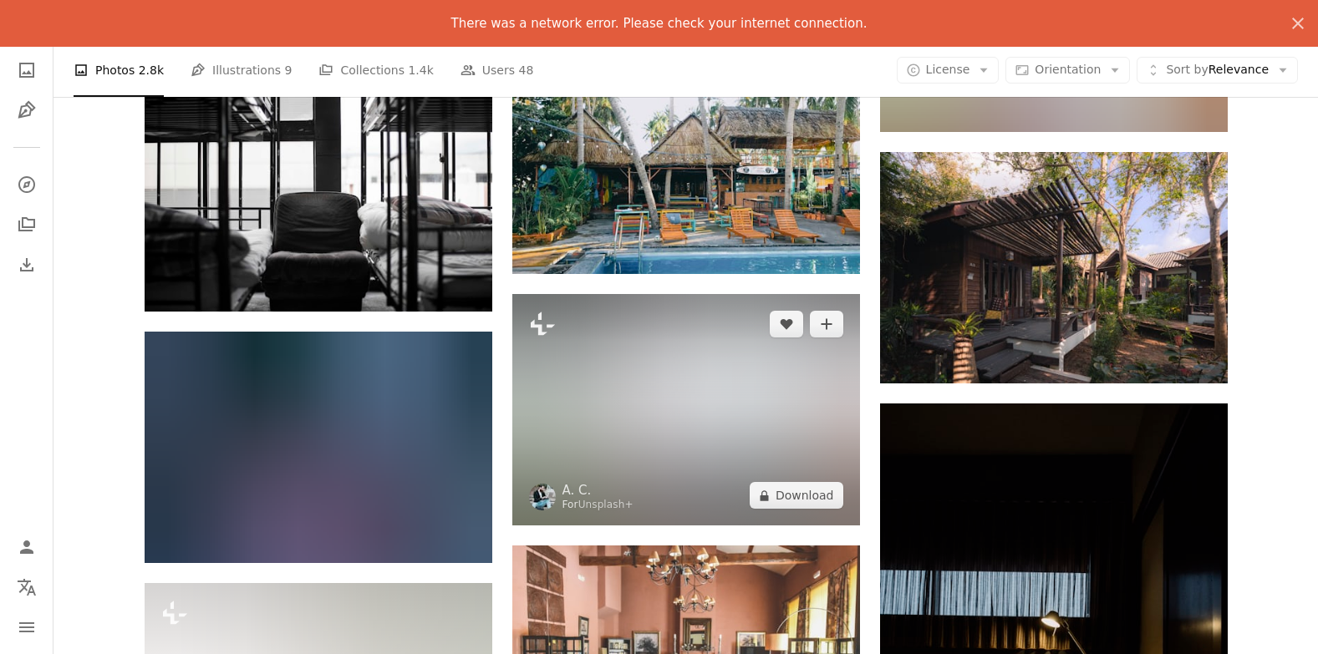
scroll to position [3912, 0]
